Goal: Information Seeking & Learning: Learn about a topic

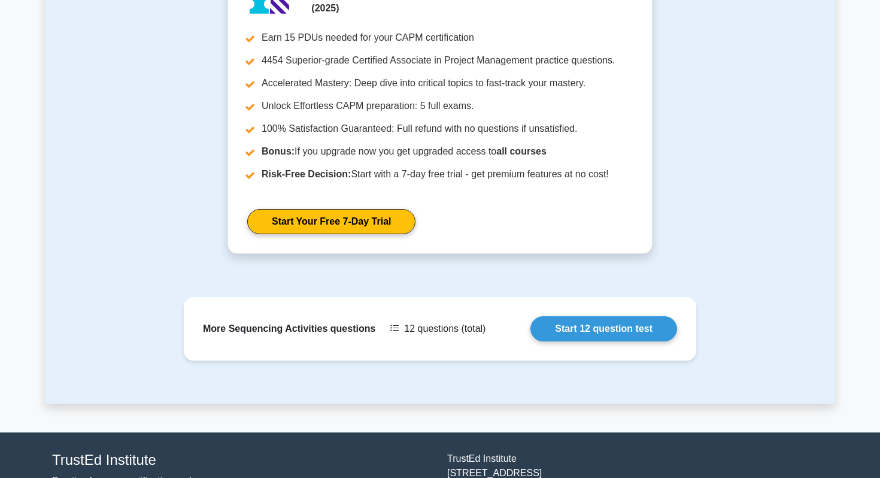
scroll to position [1018, 0]
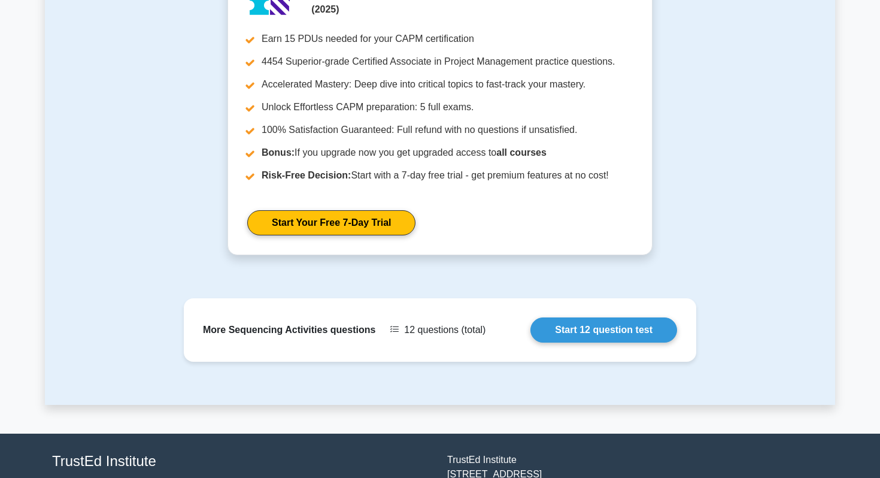
click at [614, 328] on link "Start 12 question test" at bounding box center [603, 329] width 147 height 25
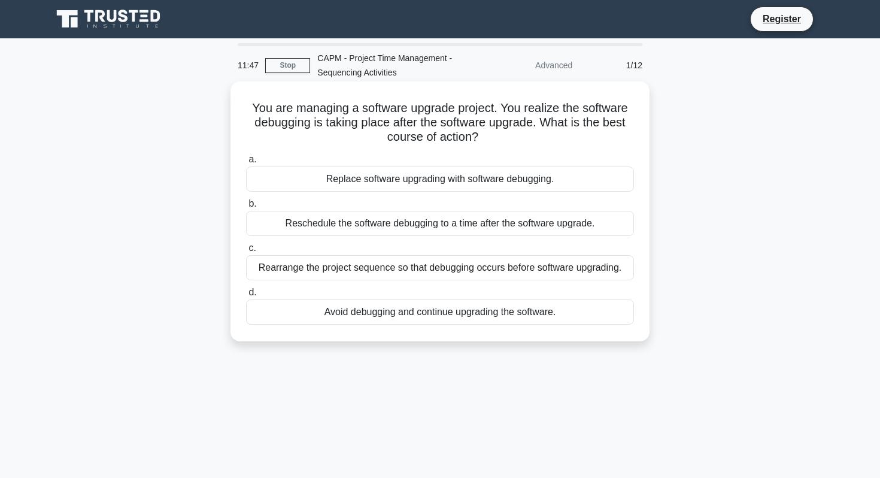
click at [591, 166] on label "a. Replace software upgrading with software debugging." at bounding box center [440, 172] width 388 height 40
click at [246, 163] on input "a. Replace software upgrading with software debugging." at bounding box center [246, 160] width 0 height 8
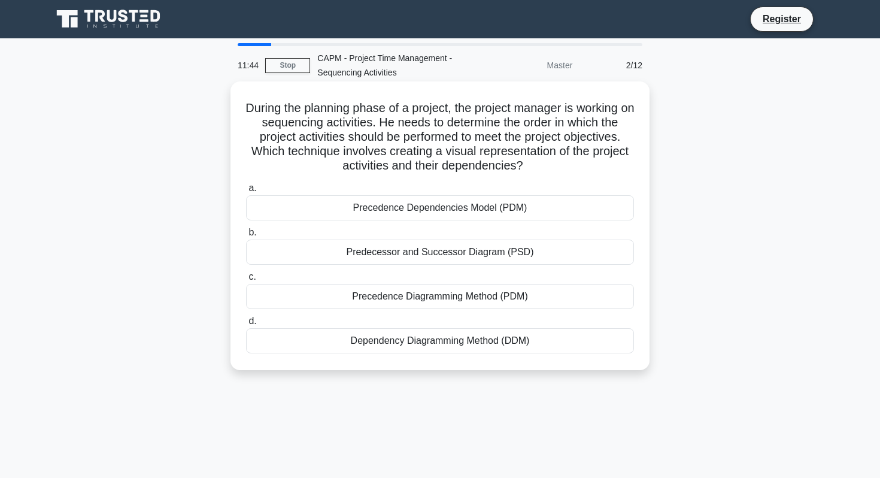
click at [580, 205] on div "Precedence Dependencies Model (PDM)" at bounding box center [440, 207] width 388 height 25
click at [246, 192] on input "a. Precedence Dependencies Model (PDM)" at bounding box center [246, 188] width 0 height 8
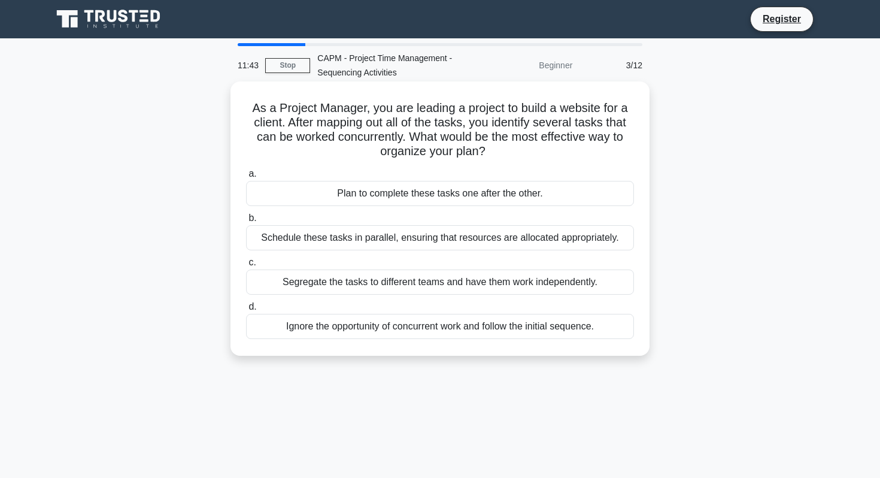
click at [583, 198] on div "Plan to complete these tasks one after the other." at bounding box center [440, 193] width 388 height 25
click at [246, 178] on input "a. Plan to complete these tasks one after the other." at bounding box center [246, 174] width 0 height 8
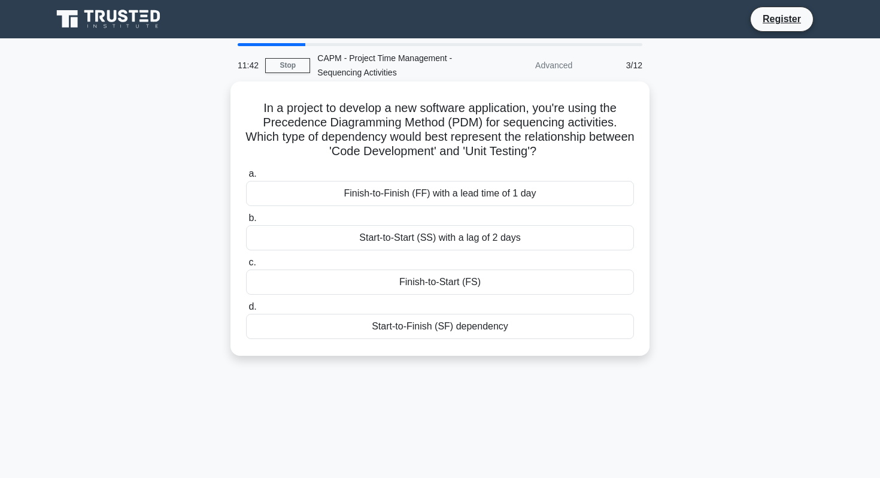
click at [581, 196] on div "Finish-to-Finish (FF) with a lead time of 1 day" at bounding box center [440, 193] width 388 height 25
click at [246, 178] on input "a. Finish-to-Finish (FF) with a lead time of 1 day" at bounding box center [246, 174] width 0 height 8
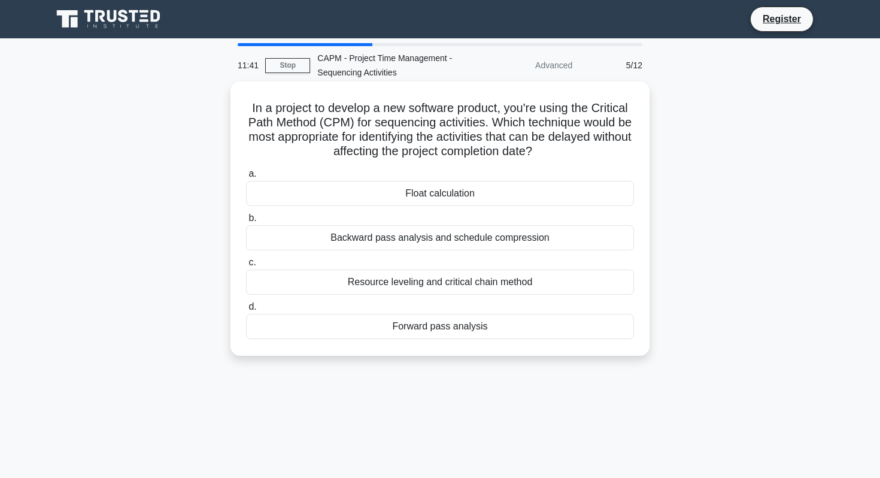
click at [574, 234] on div "Backward pass analysis and schedule compression" at bounding box center [440, 237] width 388 height 25
click at [246, 222] on input "b. Backward pass analysis and schedule compression" at bounding box center [246, 218] width 0 height 8
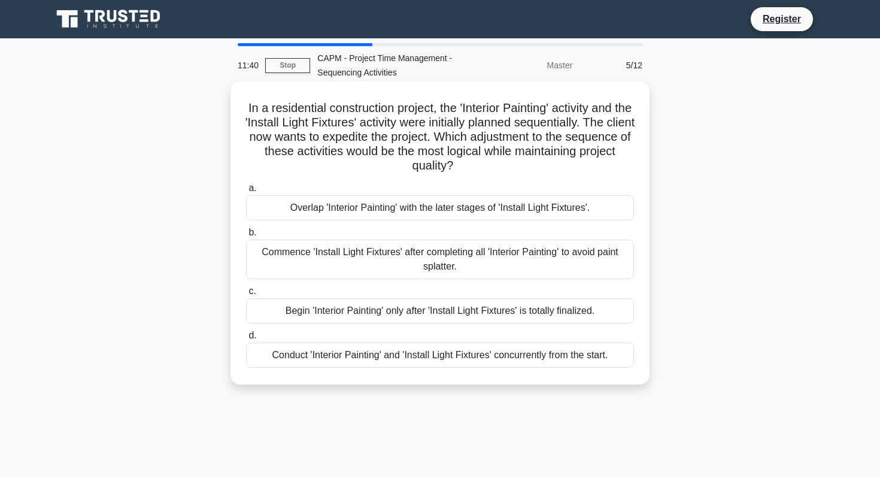
click at [573, 273] on div "Commence 'Install Light Fixtures' after completing all 'Interior Painting' to a…" at bounding box center [440, 259] width 388 height 40
click at [246, 236] on input "b. Commence 'Install Light Fixtures' after completing all 'Interior Painting' t…" at bounding box center [246, 233] width 0 height 8
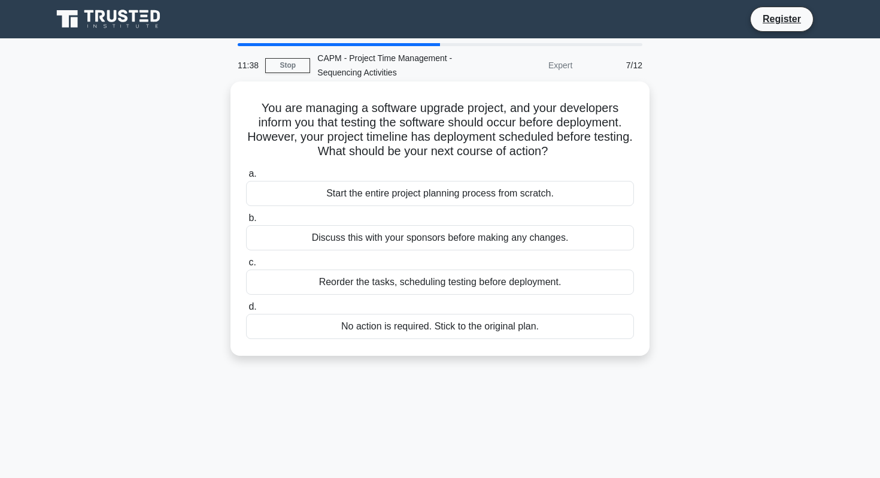
click at [561, 329] on div "No action is required. Stick to the original plan." at bounding box center [440, 326] width 388 height 25
click at [246, 311] on input "d. No action is required. Stick to the original plan." at bounding box center [246, 307] width 0 height 8
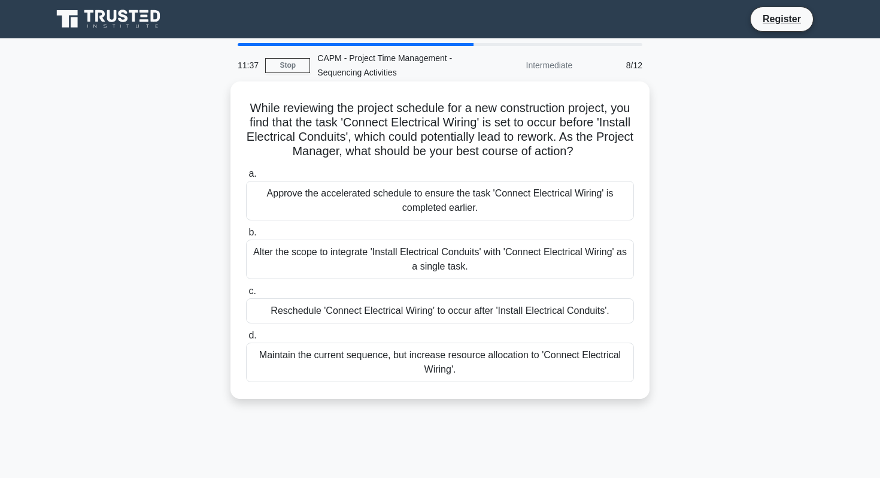
click at [561, 328] on label "d. Maintain the current sequence, but increase resource allocation to 'Connect …" at bounding box center [440, 355] width 388 height 54
click at [246, 332] on input "d. Maintain the current sequence, but increase resource allocation to 'Connect …" at bounding box center [246, 336] width 0 height 8
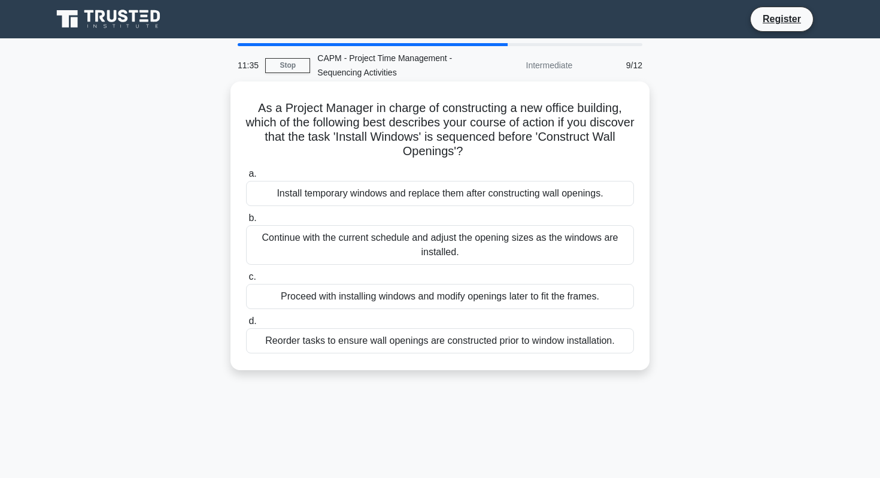
click at [552, 352] on div "Reorder tasks to ensure wall openings are constructed prior to window installat…" at bounding box center [440, 340] width 388 height 25
click at [246, 325] on input "d. Reorder tasks to ensure wall openings are constructed prior to window instal…" at bounding box center [246, 321] width 0 height 8
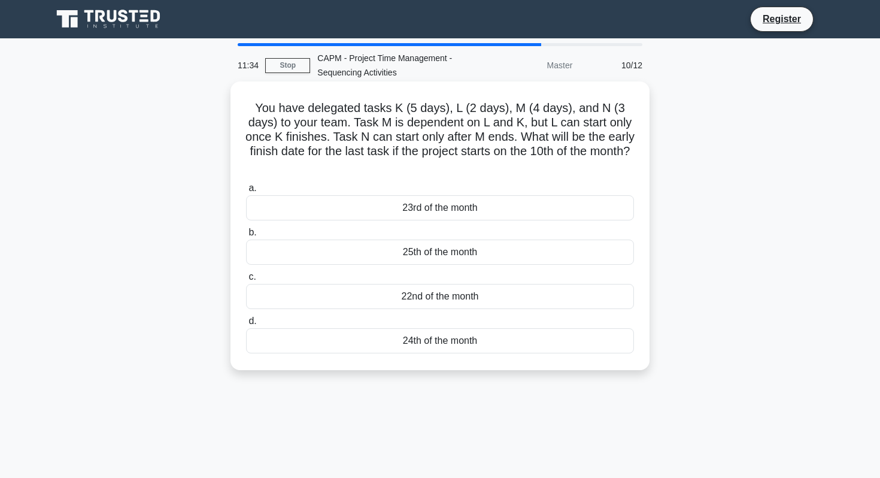
click at [555, 345] on div "24th of the month" at bounding box center [440, 340] width 388 height 25
click at [246, 325] on input "d. 24th of the month" at bounding box center [246, 321] width 0 height 8
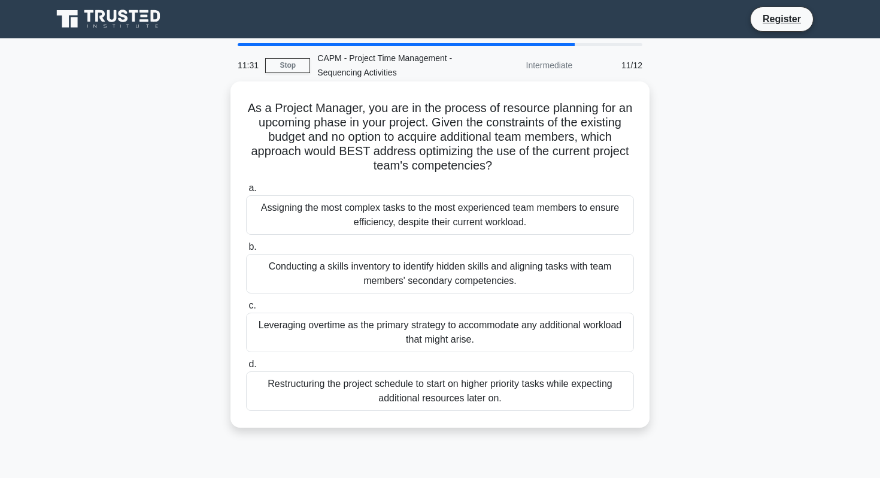
click at [560, 338] on div "Leveraging overtime as the primary strategy to accommodate any additional workl…" at bounding box center [440, 332] width 388 height 40
click at [246, 309] on input "c. Leveraging overtime as the primary strategy to accommodate any additional wo…" at bounding box center [246, 306] width 0 height 8
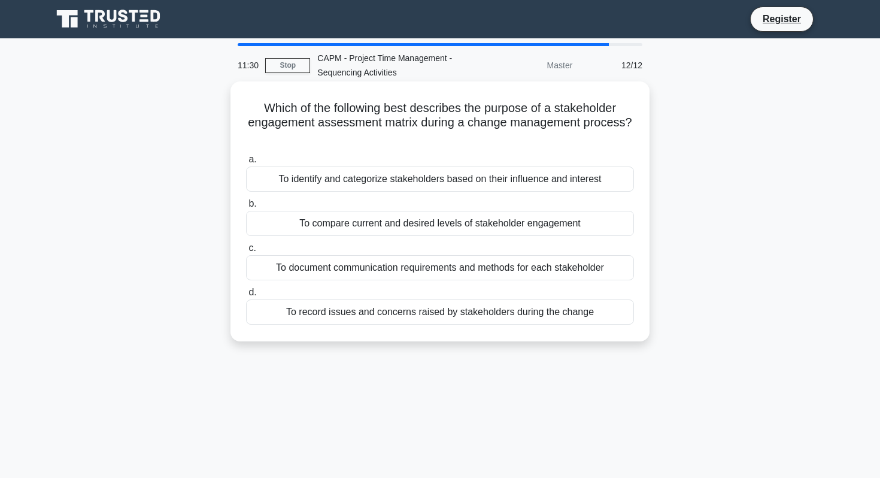
click at [565, 318] on div "To record issues and concerns raised by stakeholders during the change" at bounding box center [440, 311] width 388 height 25
click at [246, 296] on input "d. To record issues and concerns raised by stakeholders during the change" at bounding box center [246, 293] width 0 height 8
